Goal: Check status

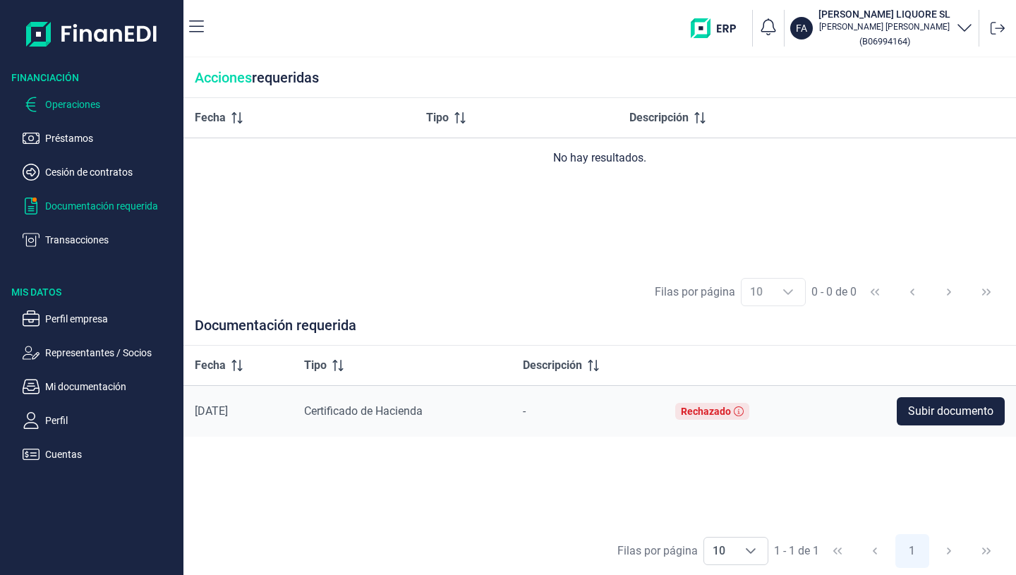
click at [77, 109] on p "Operaciones" at bounding box center [111, 104] width 133 height 17
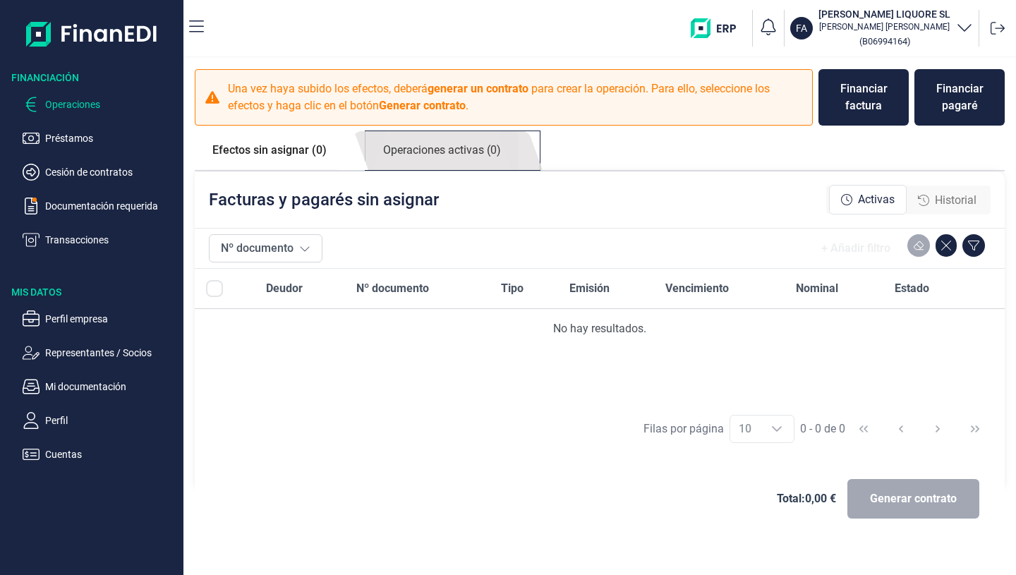
click at [478, 156] on link "Operaciones activas (0)" at bounding box center [442, 150] width 153 height 39
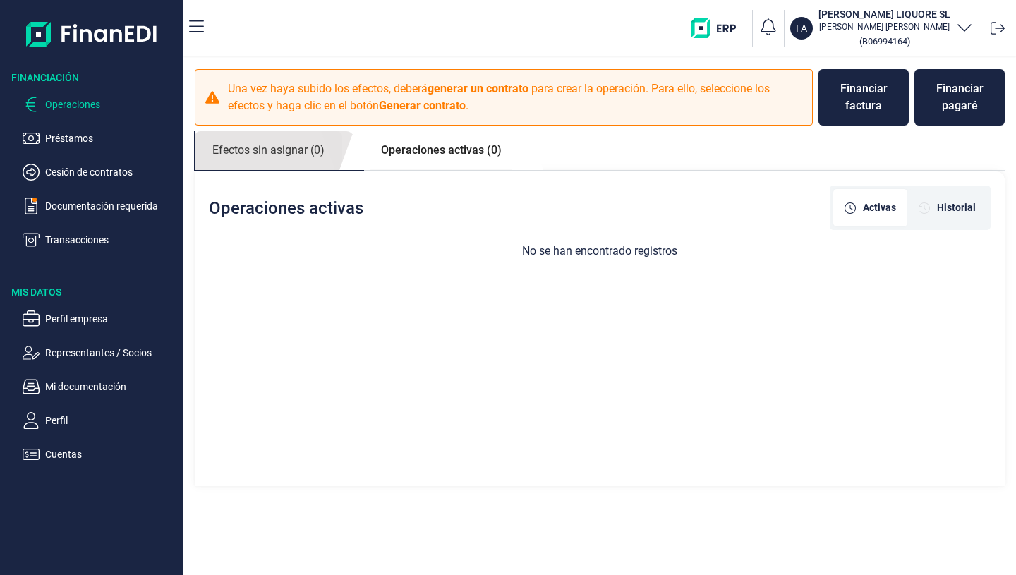
click at [275, 166] on link "Efectos sin asignar (0)" at bounding box center [268, 150] width 147 height 39
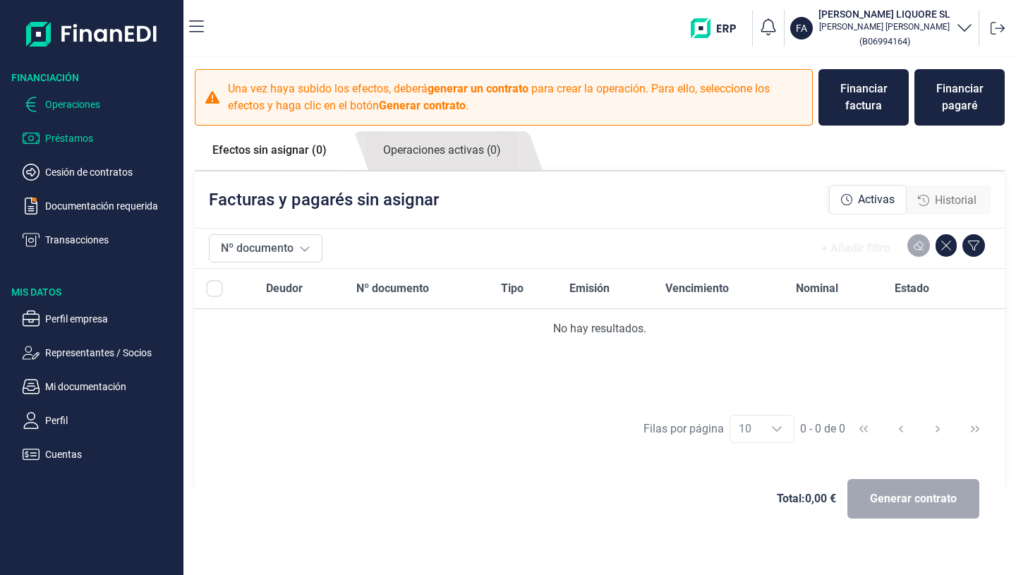
click at [70, 142] on p "Préstamos" at bounding box center [111, 138] width 133 height 17
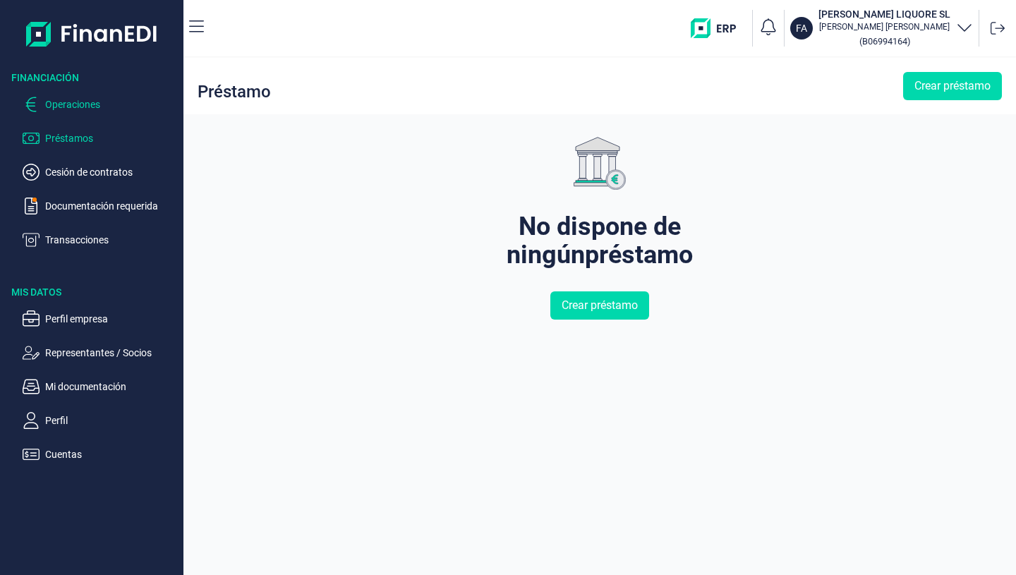
click at [76, 97] on p "Operaciones" at bounding box center [111, 104] width 133 height 17
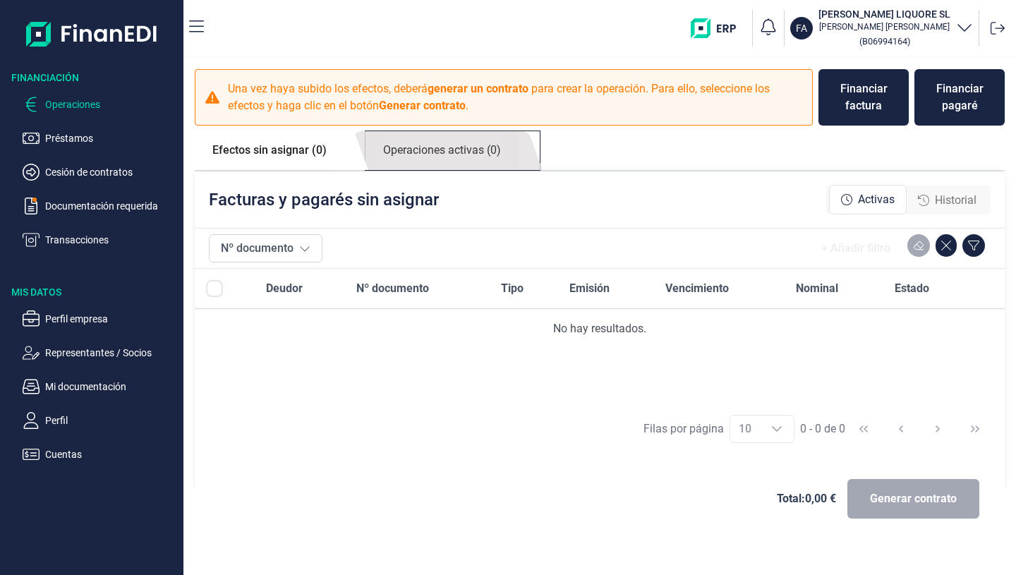
click at [408, 163] on link "Operaciones activas (0)" at bounding box center [442, 150] width 153 height 39
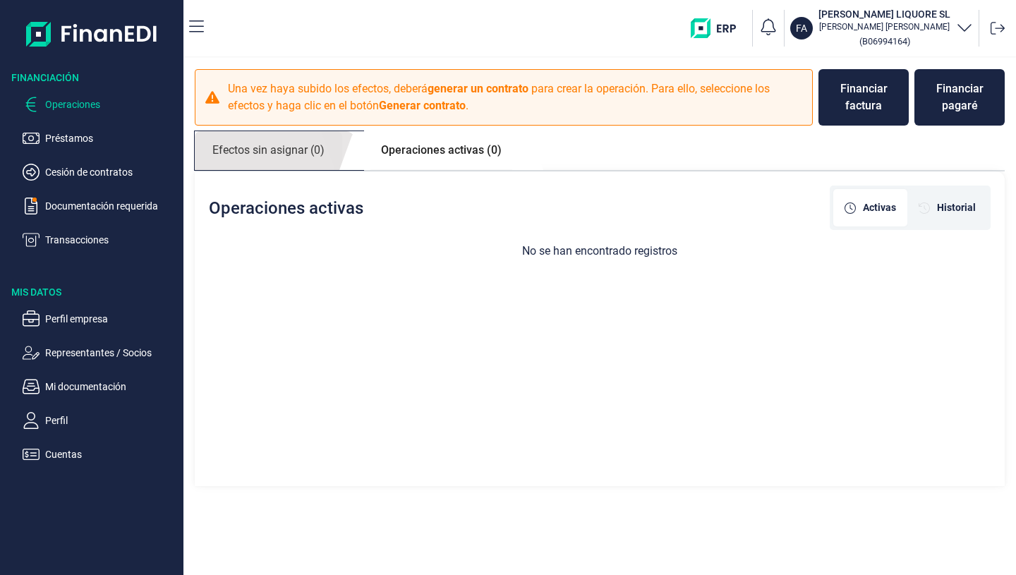
click at [292, 156] on link "Efectos sin asignar (0)" at bounding box center [268, 150] width 147 height 39
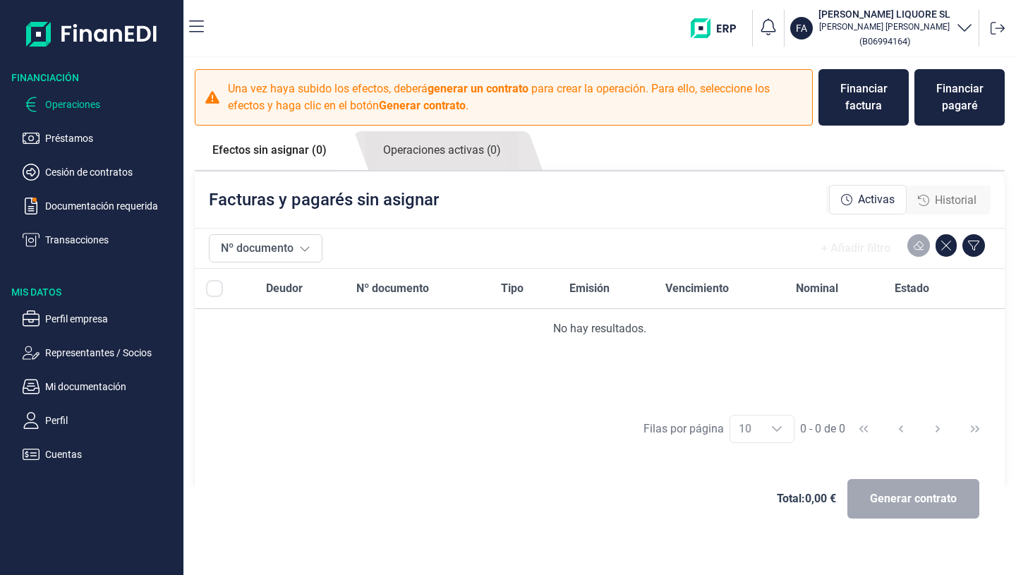
click at [424, 128] on div "Una vez haya subido los efectos, deberá generar un contrato para crear la opera…" at bounding box center [599, 278] width 833 height 440
click at [442, 168] on link "Operaciones activas (0)" at bounding box center [442, 150] width 153 height 39
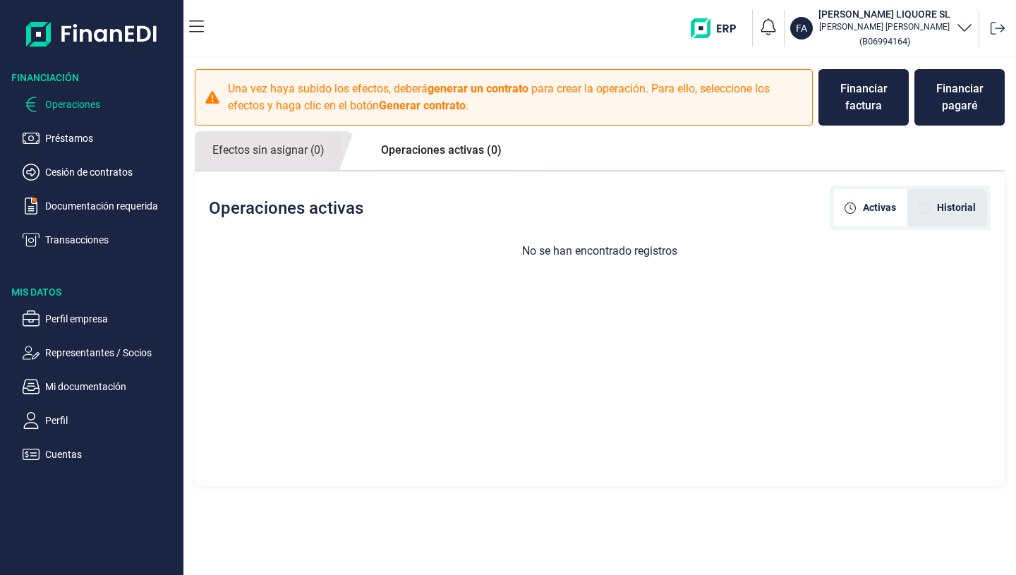
click at [952, 209] on span "Historial" at bounding box center [956, 207] width 39 height 15
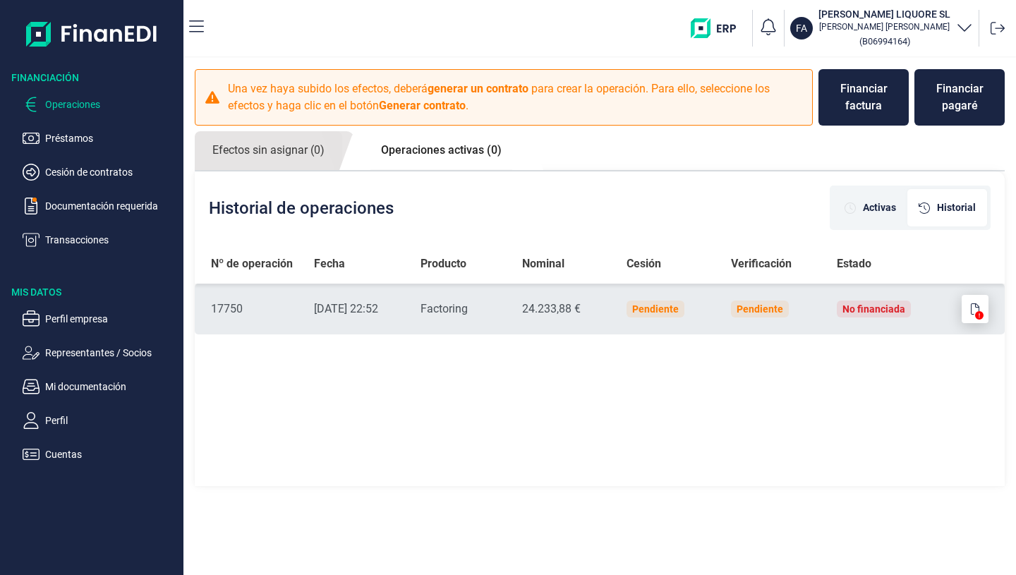
click at [977, 309] on icon "button" at bounding box center [975, 308] width 8 height 11
